Goal: Check status: Check status

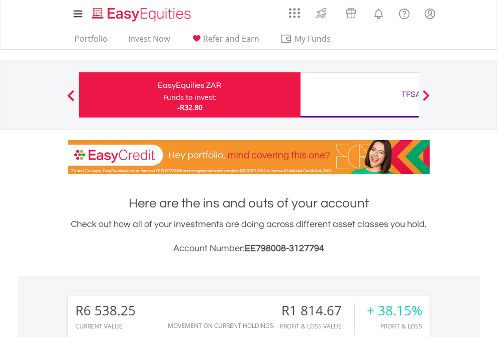
scroll to position [96, 158]
click at [163, 95] on div "Funds to invest:" at bounding box center [189, 97] width 53 height 10
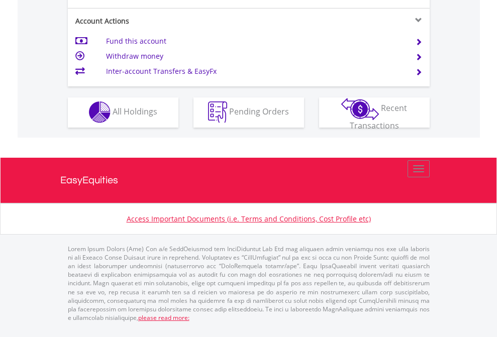
scroll to position [857, 0]
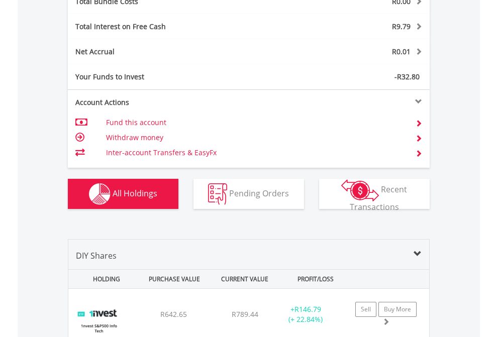
scroll to position [1178, 0]
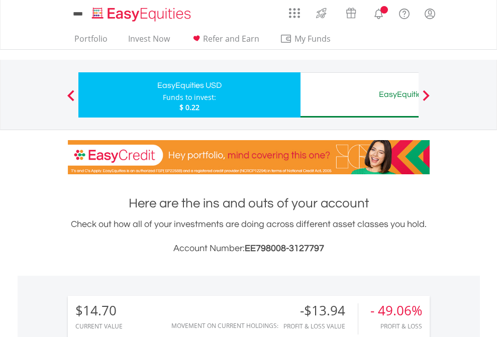
scroll to position [96, 158]
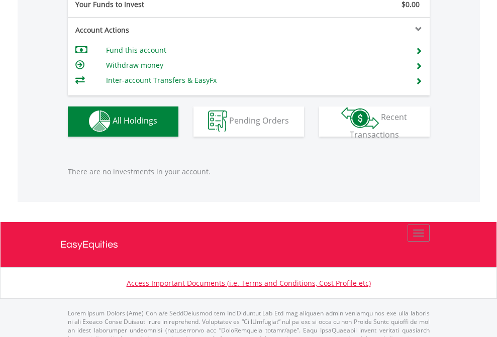
scroll to position [995, 0]
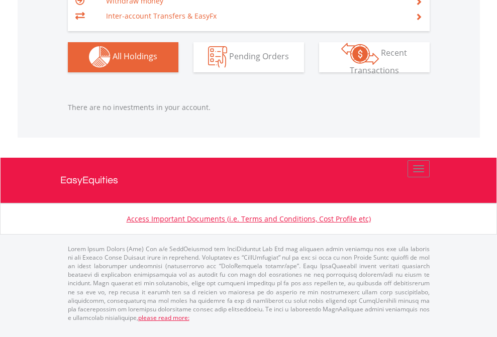
scroll to position [96, 158]
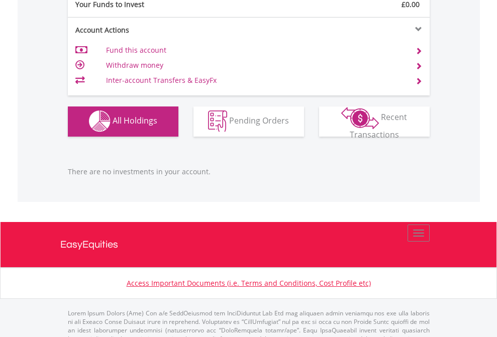
scroll to position [995, 0]
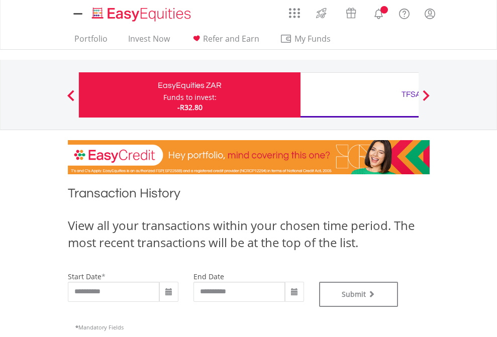
type input "**********"
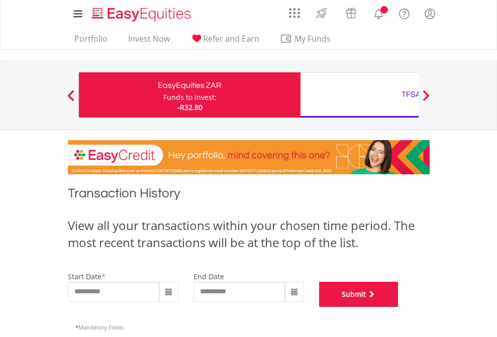
click at [399, 307] on button "Submit" at bounding box center [358, 294] width 79 height 25
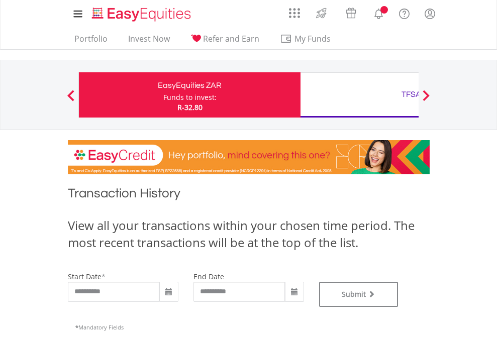
click at [359, 95] on div "TFSA" at bounding box center [412, 94] width 210 height 14
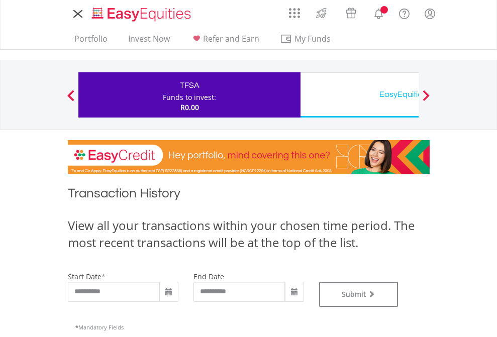
type input "**********"
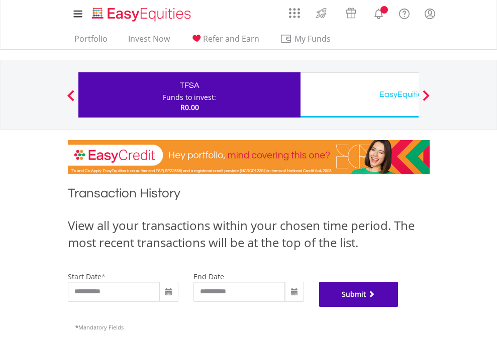
click at [399, 307] on button "Submit" at bounding box center [358, 294] width 79 height 25
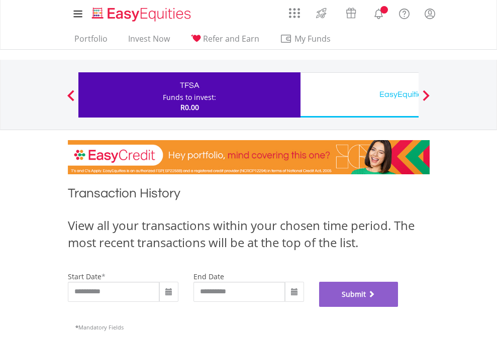
scroll to position [408, 0]
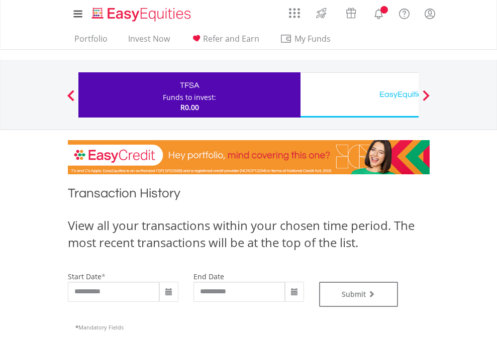
click at [359, 95] on div "EasyEquities USD" at bounding box center [412, 94] width 210 height 14
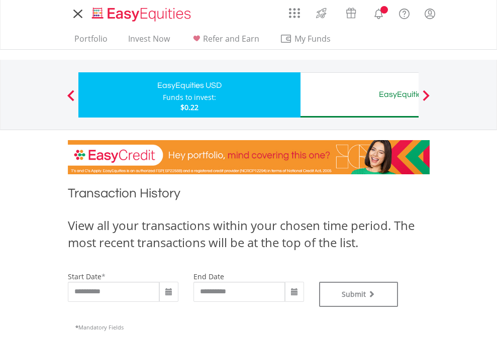
type input "**********"
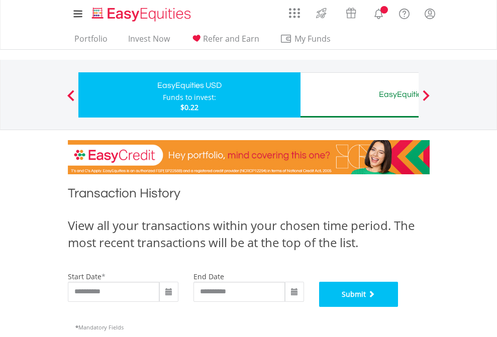
click at [399, 307] on button "Submit" at bounding box center [358, 294] width 79 height 25
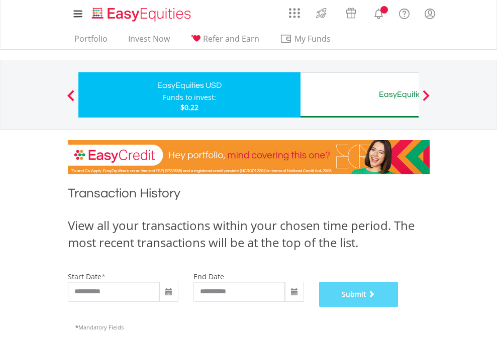
scroll to position [408, 0]
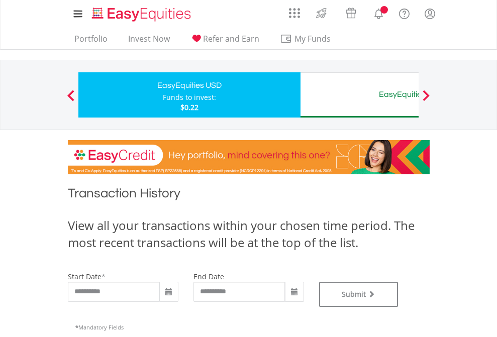
click at [359, 95] on div "EasyEquities AUD" at bounding box center [412, 94] width 210 height 14
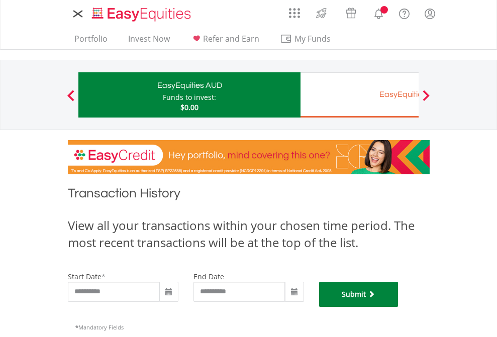
click at [399, 307] on button "Submit" at bounding box center [358, 294] width 79 height 25
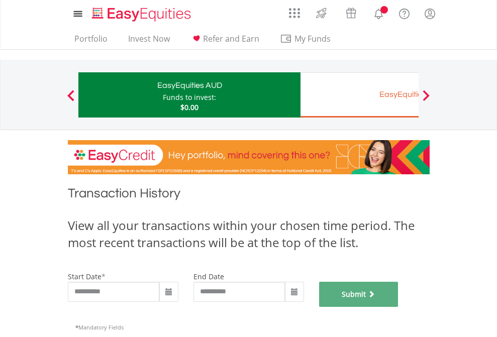
scroll to position [408, 0]
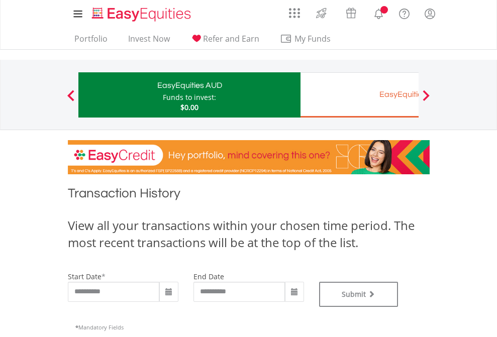
click at [359, 95] on div "EasyEquities EUR" at bounding box center [412, 94] width 210 height 14
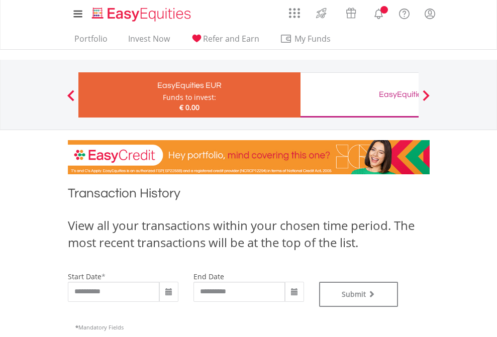
type input "**********"
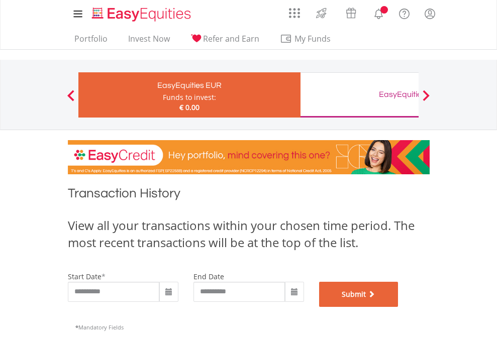
click at [399, 307] on button "Submit" at bounding box center [358, 294] width 79 height 25
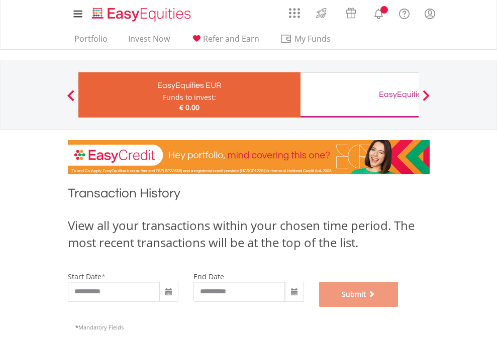
scroll to position [408, 0]
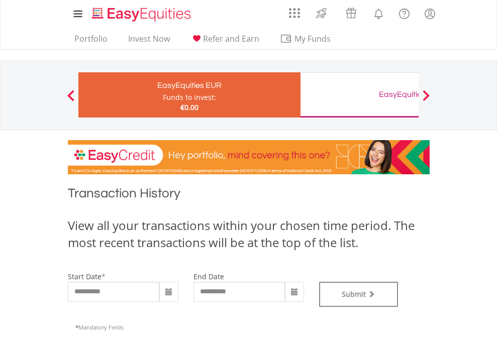
click at [359, 95] on div "EasyEquities GBP" at bounding box center [412, 94] width 210 height 14
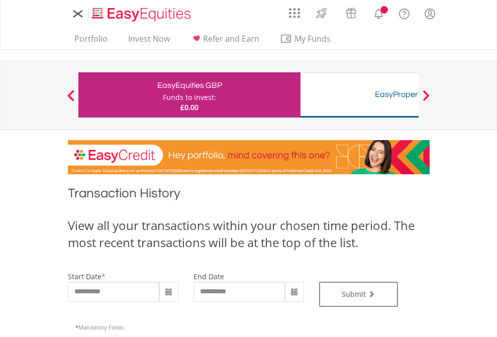
type input "**********"
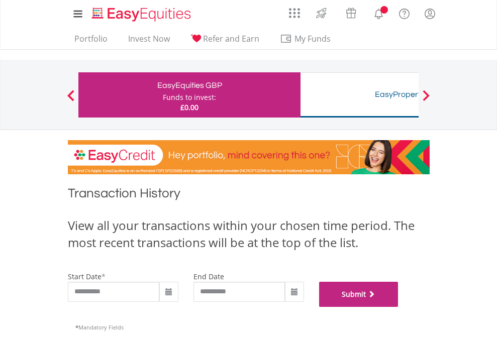
click at [399, 307] on button "Submit" at bounding box center [358, 294] width 79 height 25
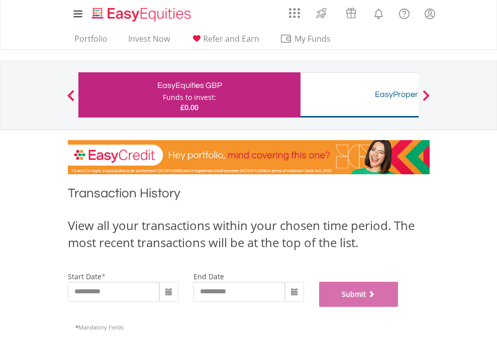
scroll to position [408, 0]
